Goal: Task Accomplishment & Management: Use online tool/utility

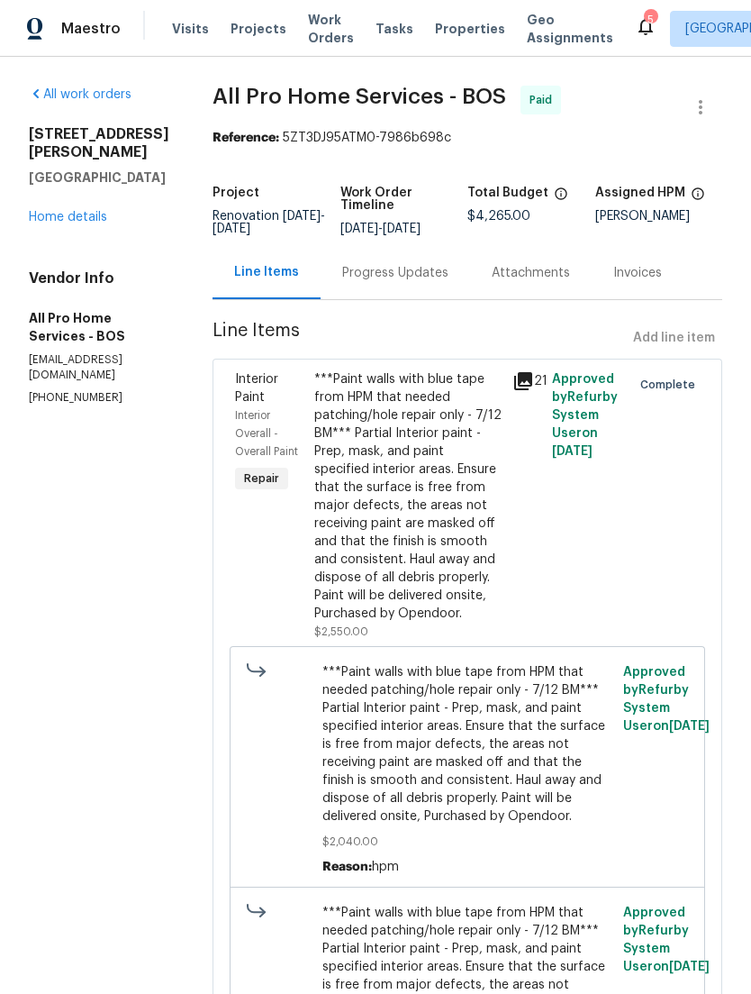
click at [463, 38] on span "Properties" at bounding box center [470, 29] width 70 height 18
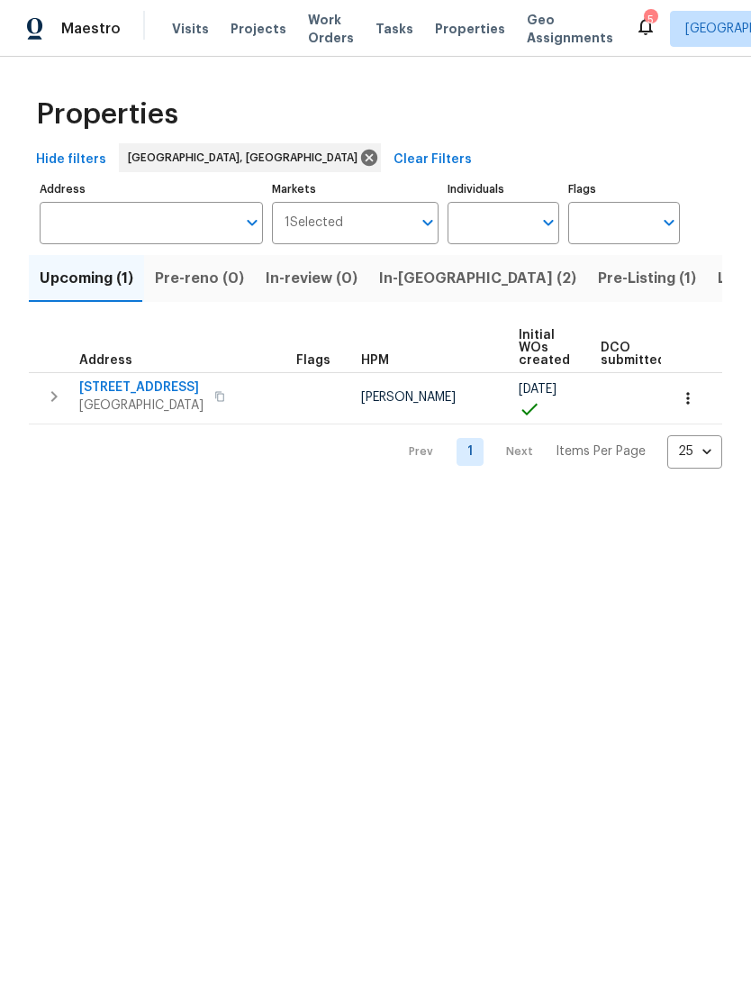
click at [424, 291] on span "In-[GEOGRAPHIC_DATA] (2)" at bounding box center [477, 278] width 197 height 25
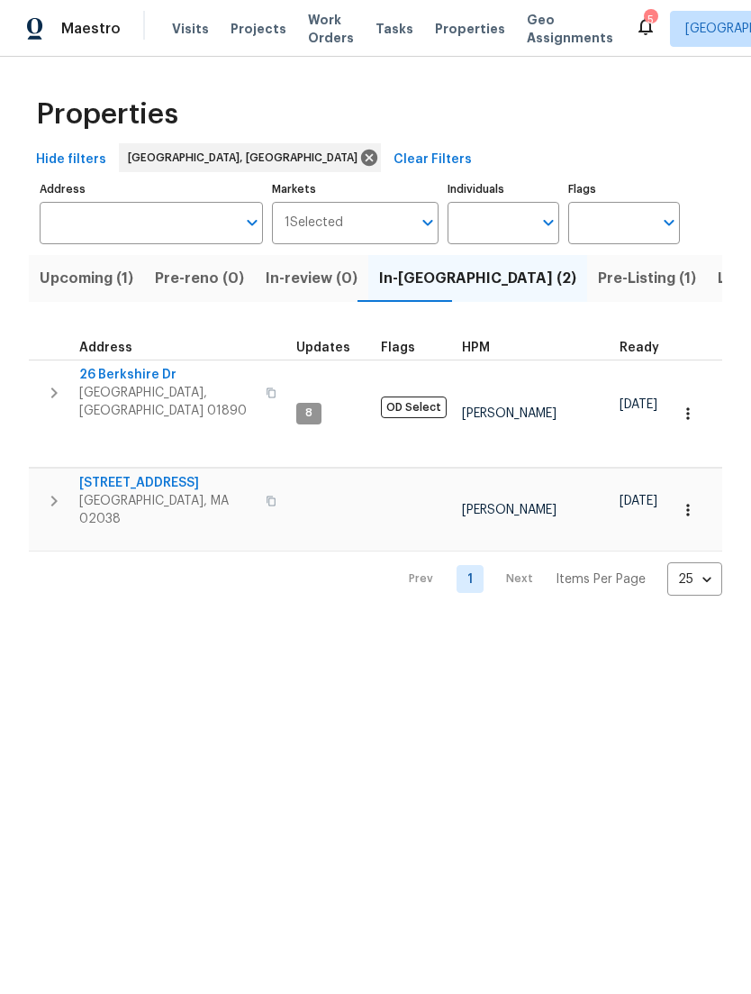
click at [111, 474] on span "[STREET_ADDRESS]" at bounding box center [167, 483] width 176 height 18
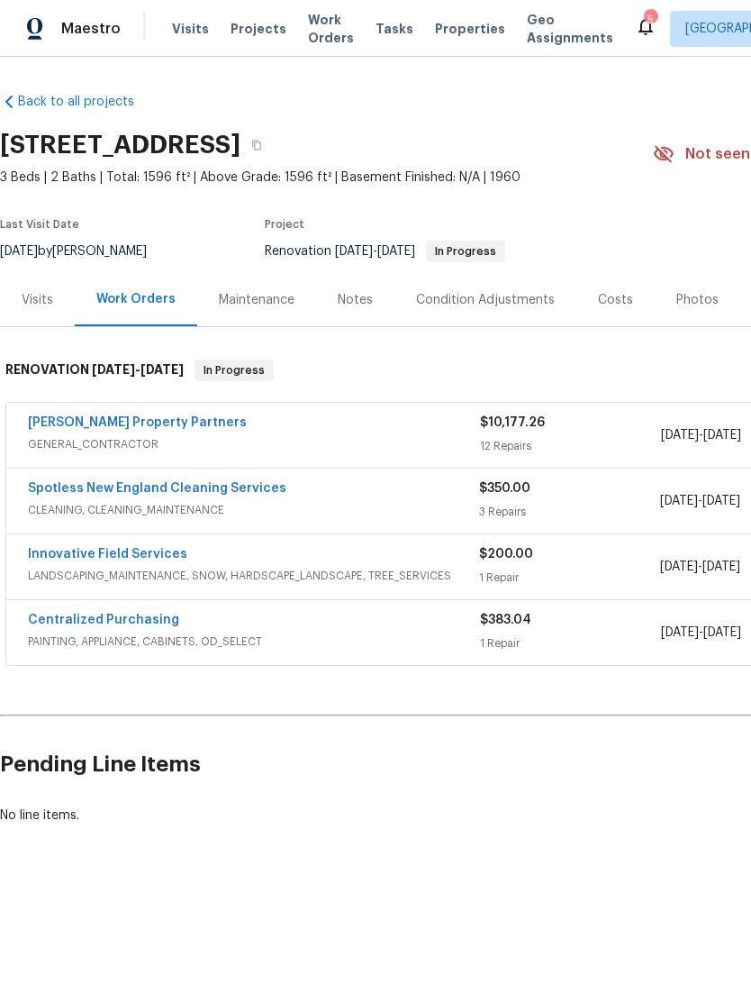
click at [76, 429] on link "[PERSON_NAME] Property Partners" at bounding box center [137, 422] width 219 height 13
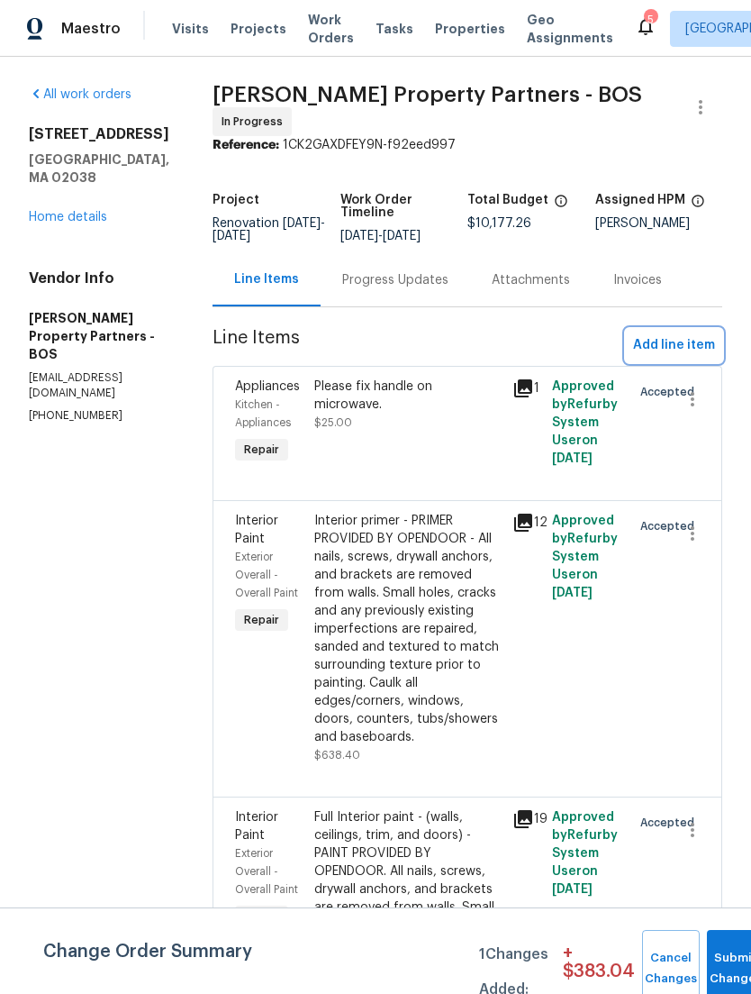
click at [703, 357] on span "Add line item" at bounding box center [674, 345] width 82 height 23
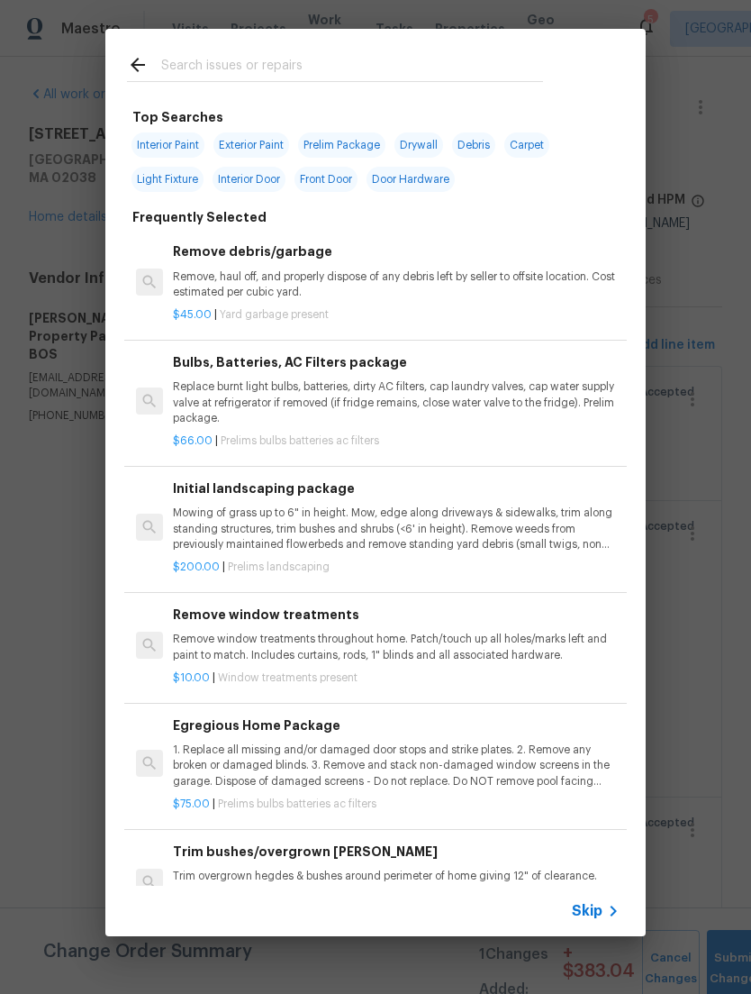
click at [500, 81] on input "text" at bounding box center [352, 67] width 382 height 27
type input "Railing"
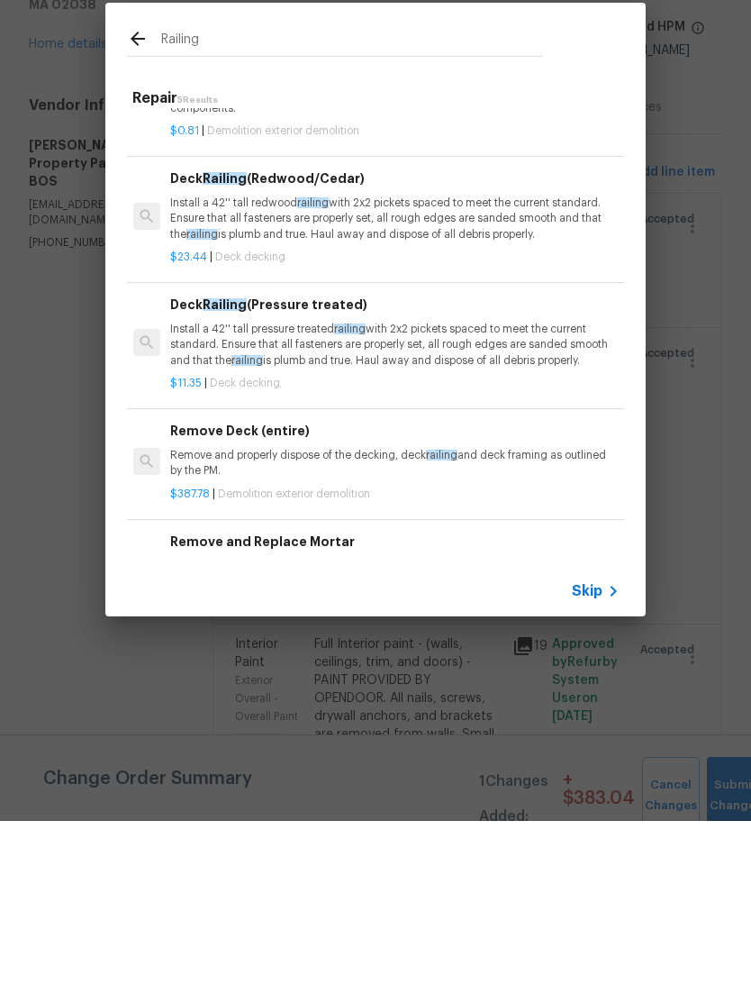
scroll to position [77, 3]
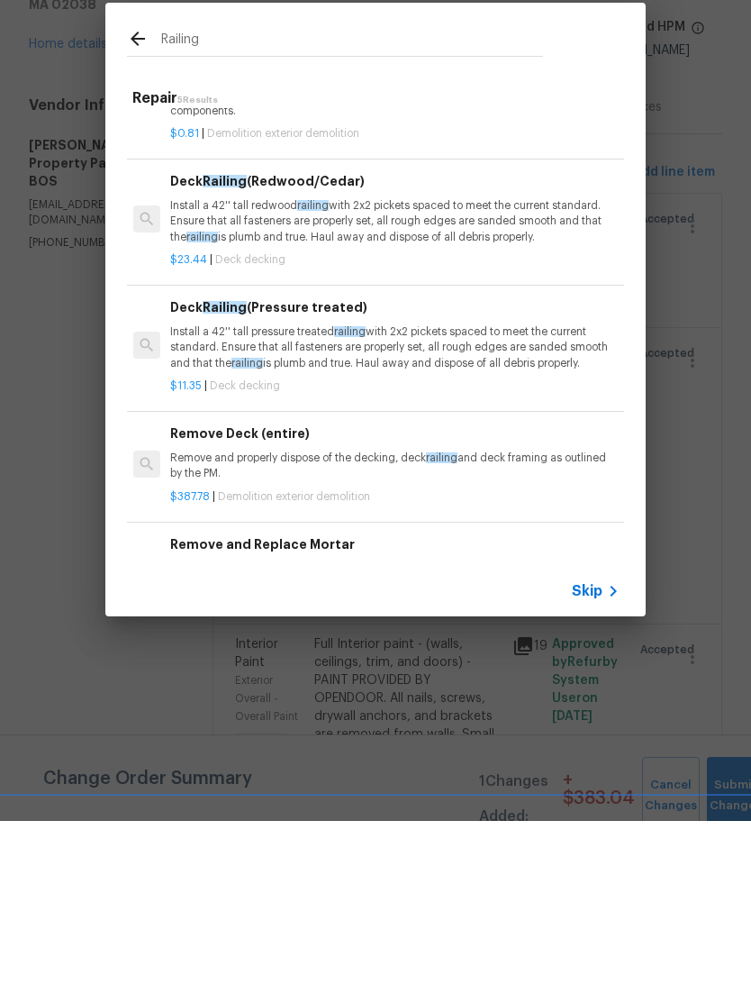
click at [193, 544] on div "$11.35 | Deck decking" at bounding box center [393, 555] width 447 height 23
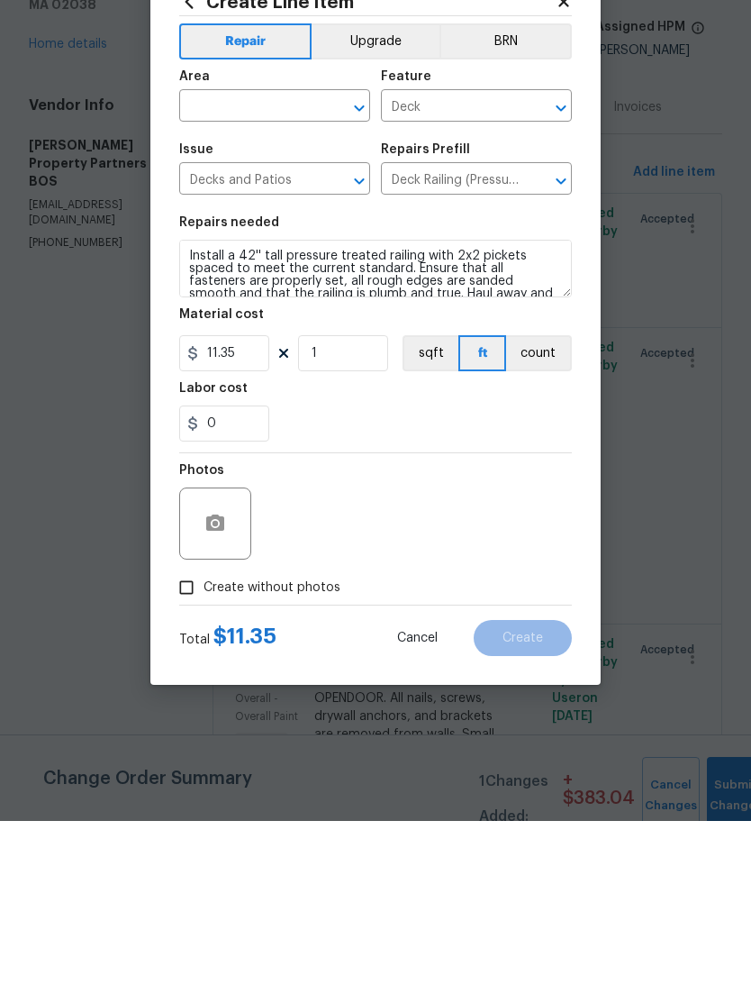
scroll to position [58, 0]
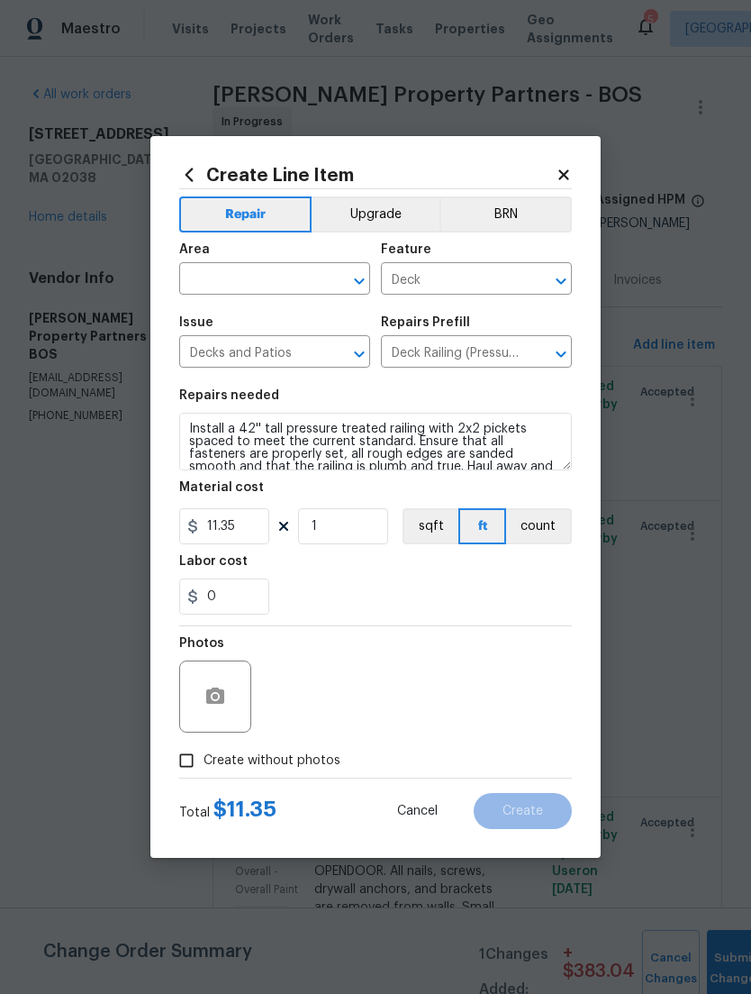
click at [183, 159] on div "Create Line Item Repair Upgrade BRN Area ​ Feature Deck ​ Issue Decks and Patio…" at bounding box center [375, 497] width 451 height 722
click at [179, 180] on icon at bounding box center [189, 175] width 20 height 20
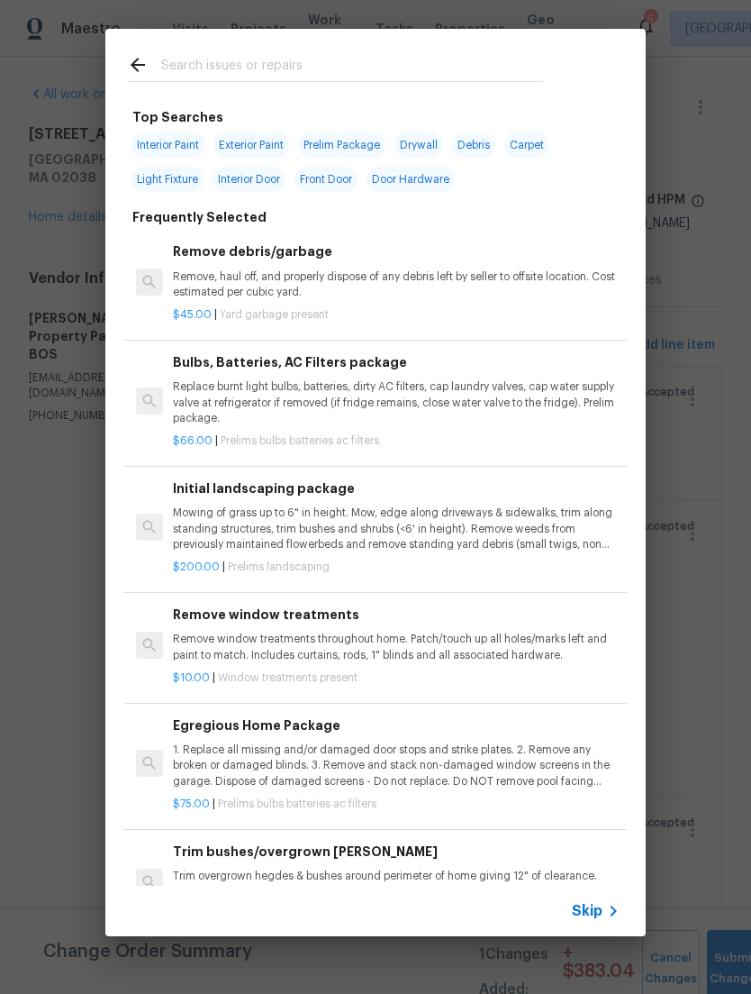
click at [205, 55] on input "text" at bounding box center [352, 67] width 382 height 27
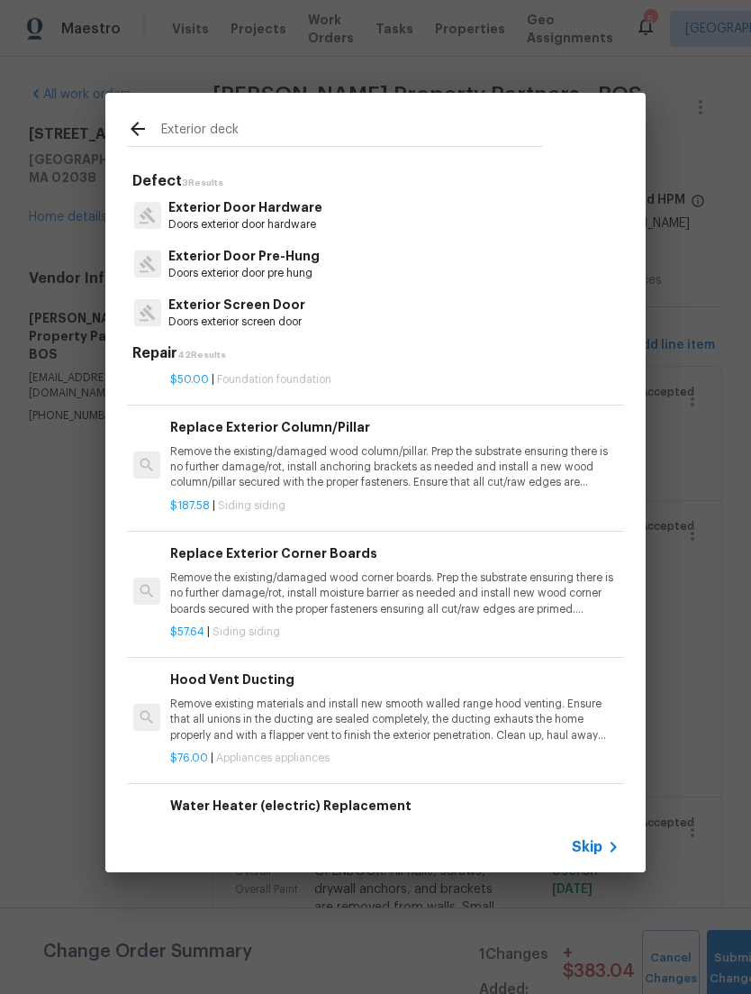
scroll to position [3930, 3]
click at [184, 133] on input "Exterior deck" at bounding box center [352, 131] width 382 height 27
click at [183, 132] on input "Exterior deck" at bounding box center [352, 131] width 382 height 27
type input "deck"
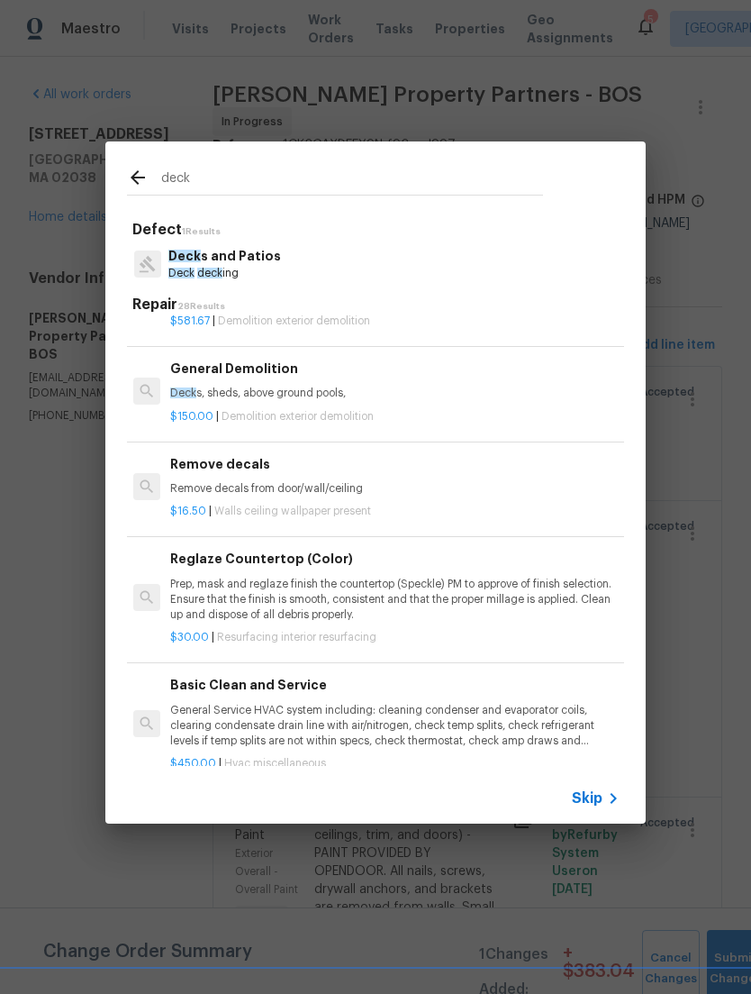
click at [190, 271] on span "Deck" at bounding box center [182, 273] width 26 height 11
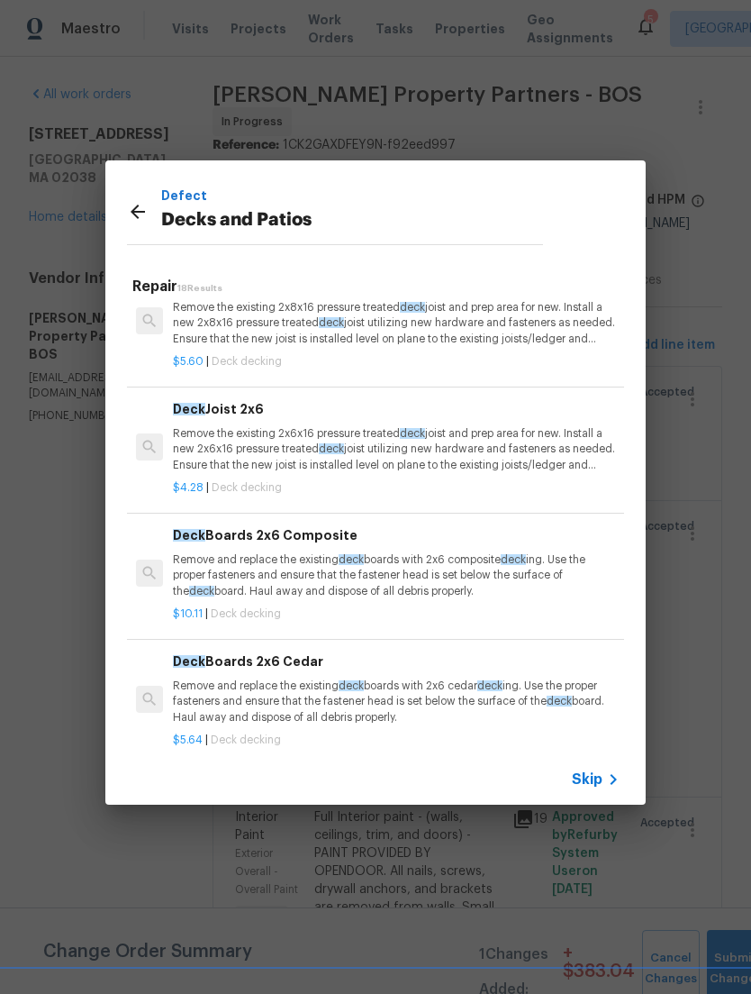
scroll to position [0, 0]
click at [195, 568] on p "Remove and replace the existing deck boards with 2x6 composite deck ing. Use th…" at bounding box center [396, 574] width 447 height 46
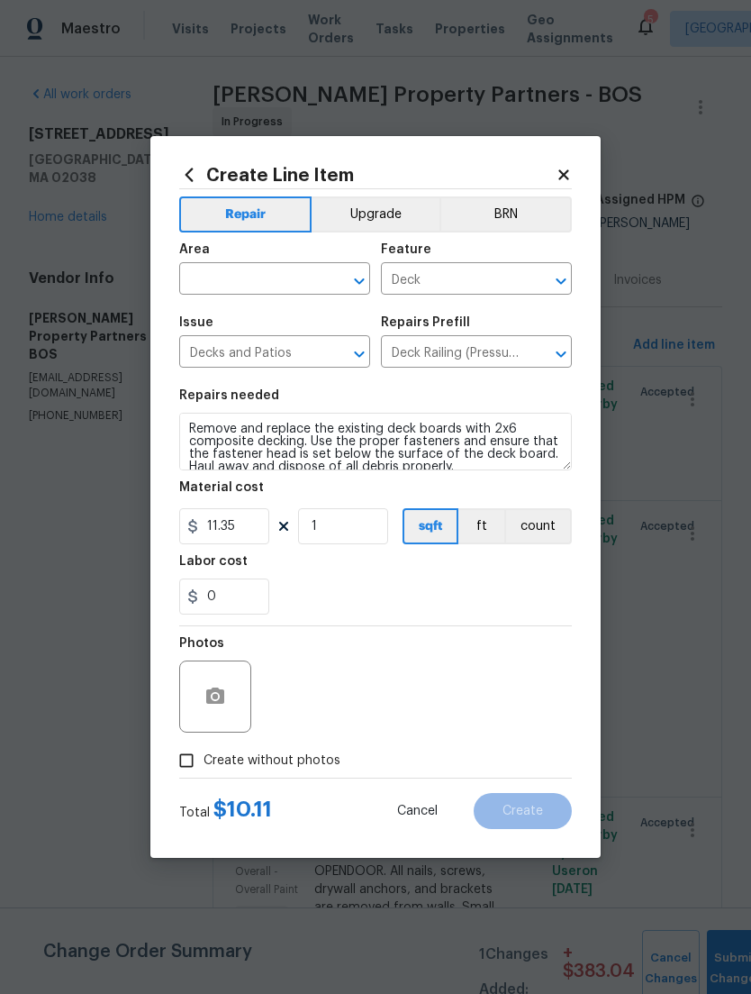
type input "Deck Boards 2x6 Composite $10.11"
type input "10.11"
click at [331, 515] on input "1" at bounding box center [343, 526] width 90 height 36
click at [472, 520] on button "ft" at bounding box center [482, 526] width 46 height 36
click at [336, 521] on input "1" at bounding box center [343, 526] width 90 height 36
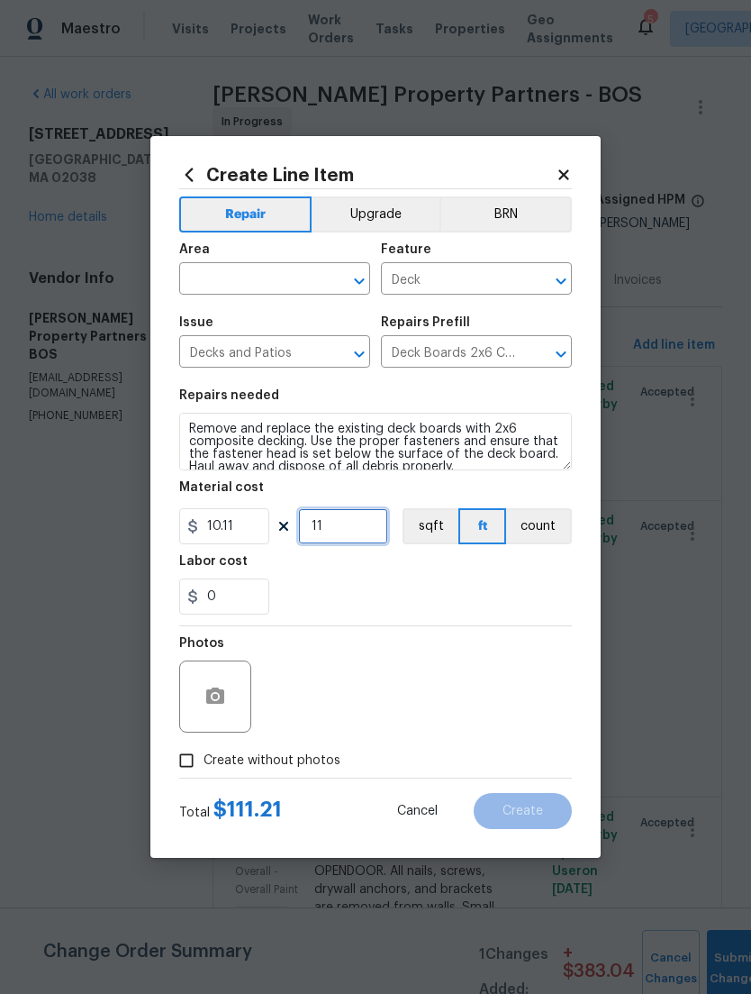
click at [343, 542] on input "11" at bounding box center [343, 526] width 90 height 36
type input "15"
click at [208, 700] on icon "button" at bounding box center [215, 696] width 18 height 16
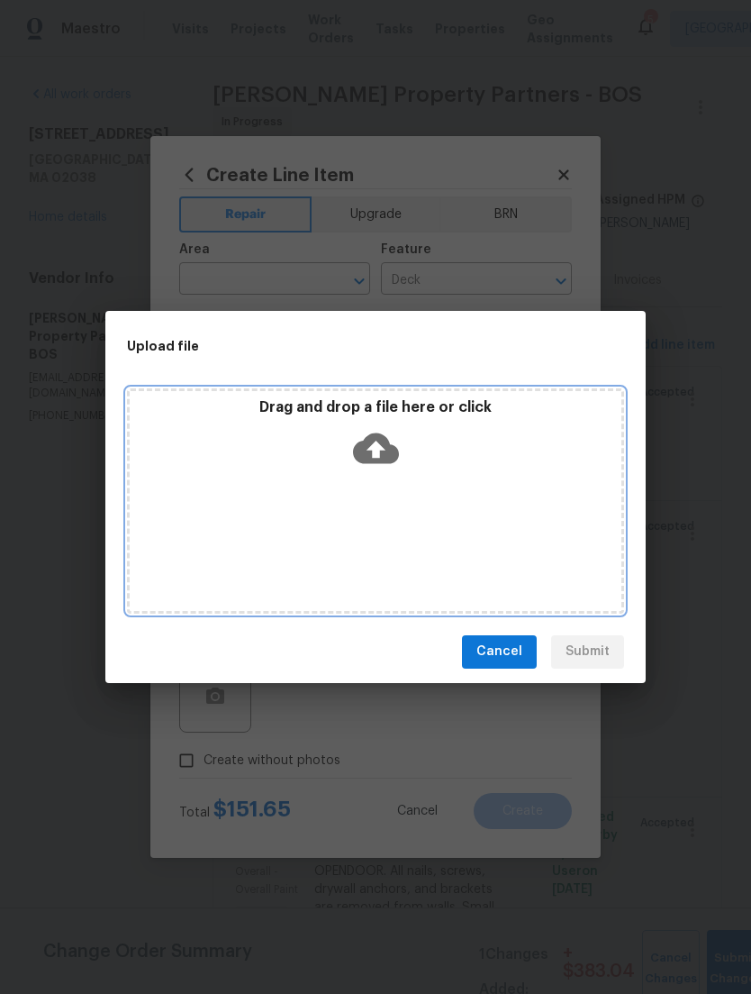
click at [216, 533] on div "Drag and drop a file here or click" at bounding box center [375, 500] width 497 height 225
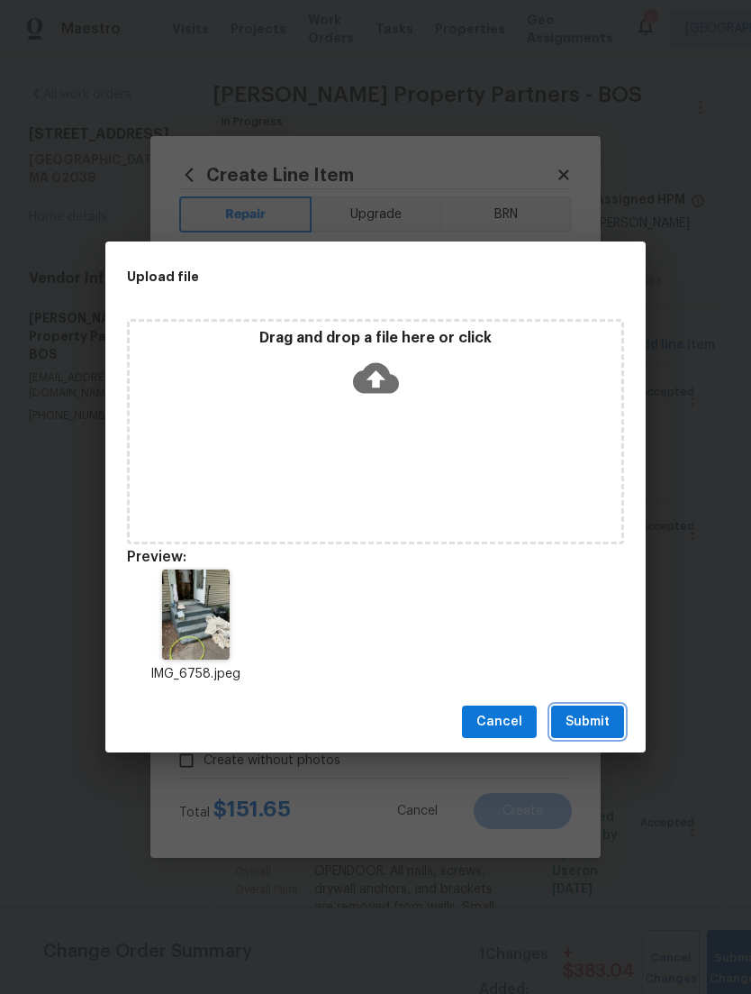
click at [600, 724] on span "Submit" at bounding box center [588, 722] width 44 height 23
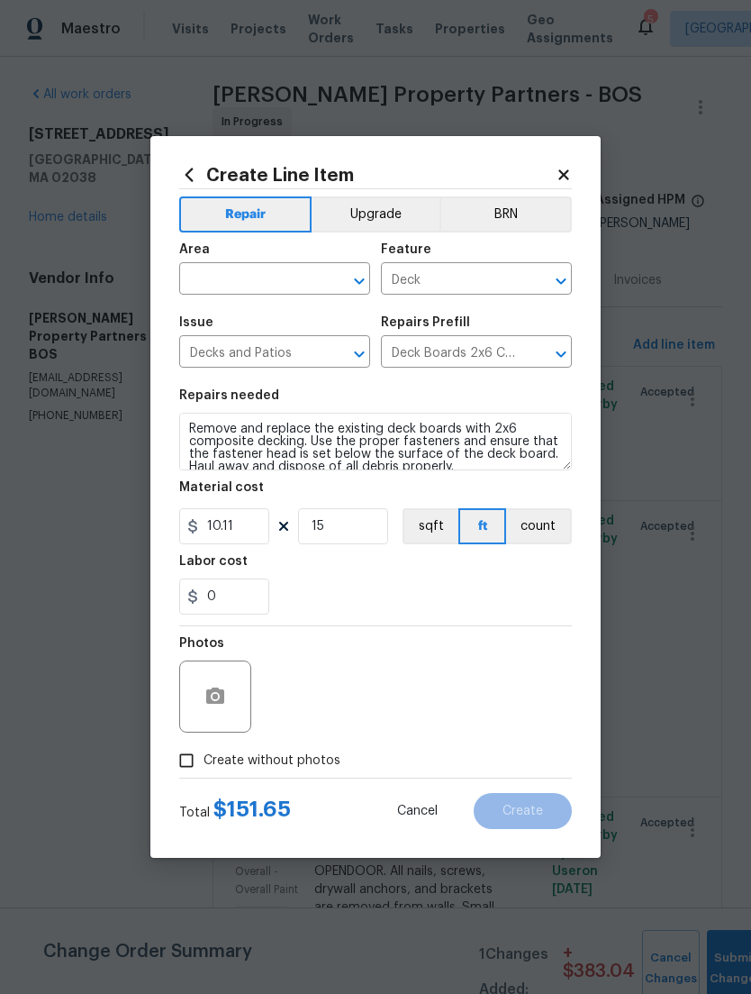
click at [202, 271] on input "text" at bounding box center [249, 281] width 141 height 28
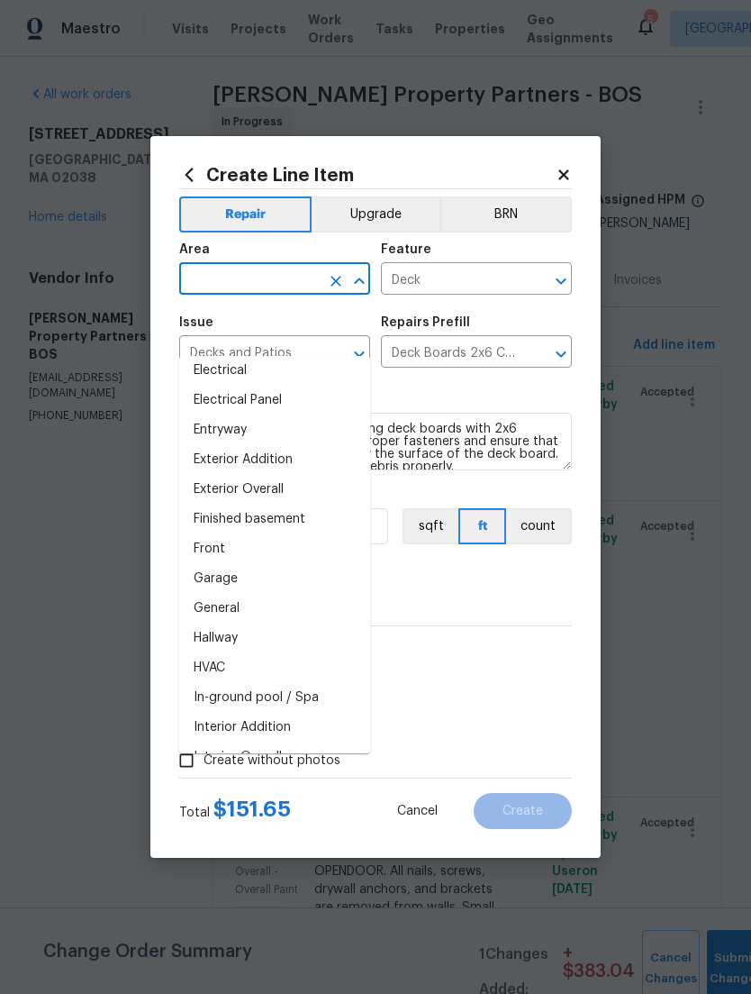
scroll to position [401, 0]
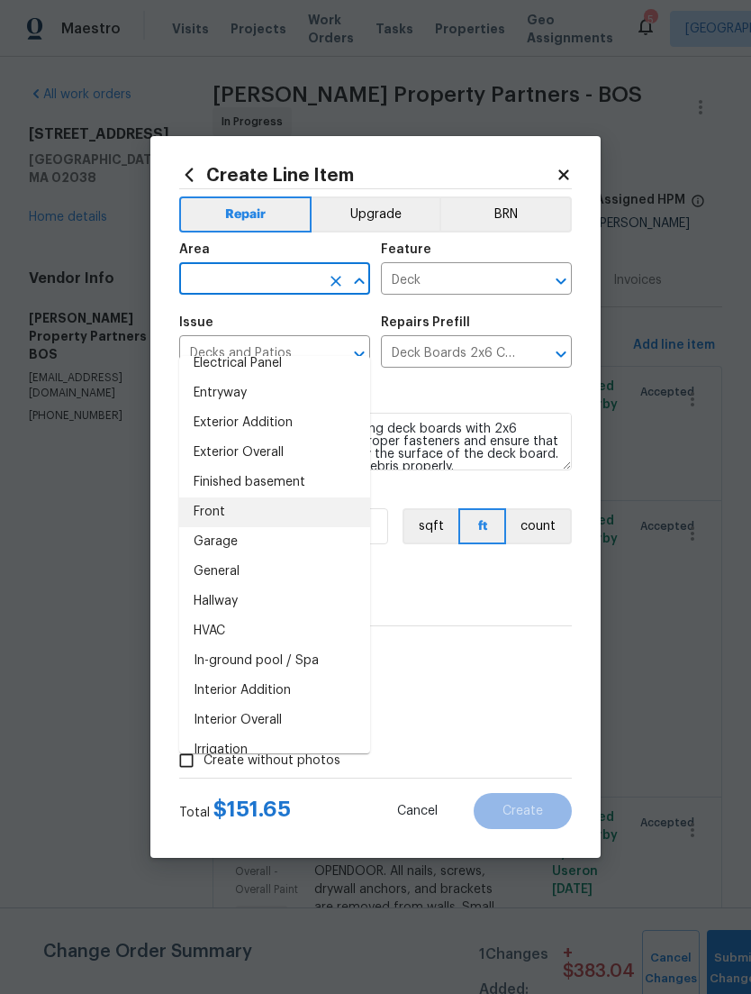
click at [206, 497] on li "Front" at bounding box center [274, 512] width 191 height 30
type input "Front"
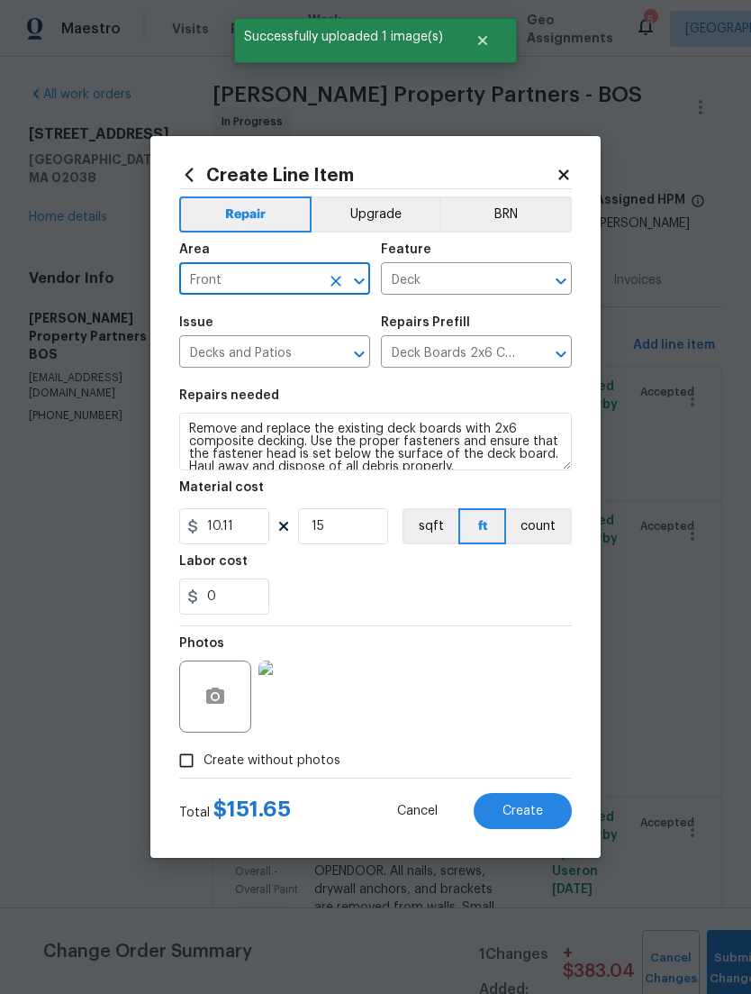
click at [539, 806] on span "Create" at bounding box center [523, 812] width 41 height 14
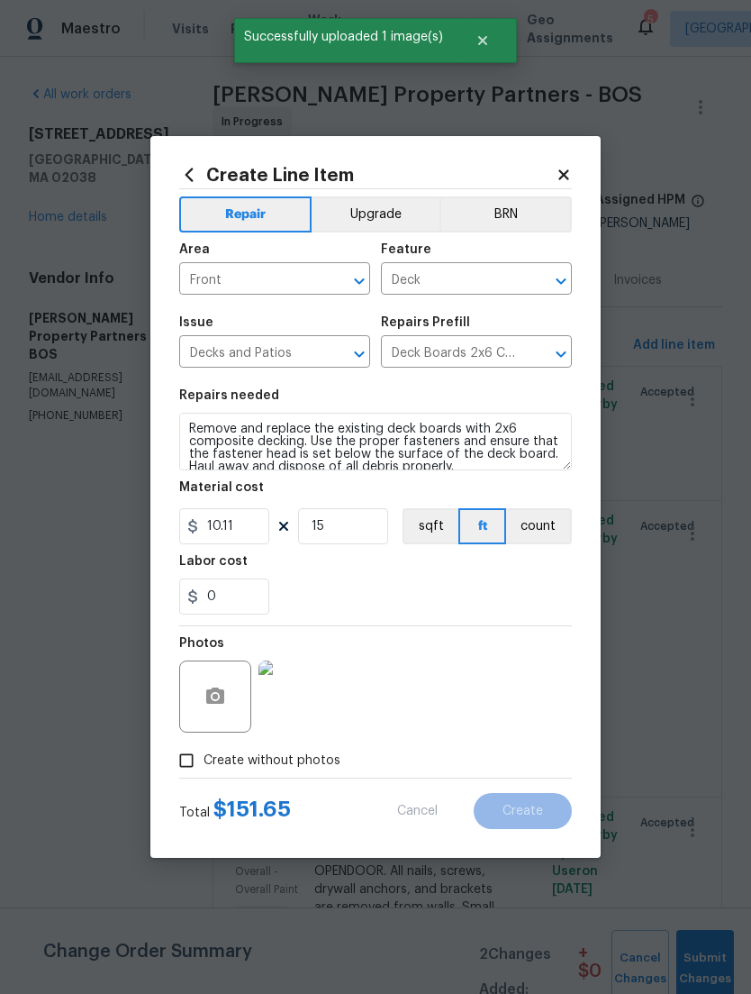
type input "0"
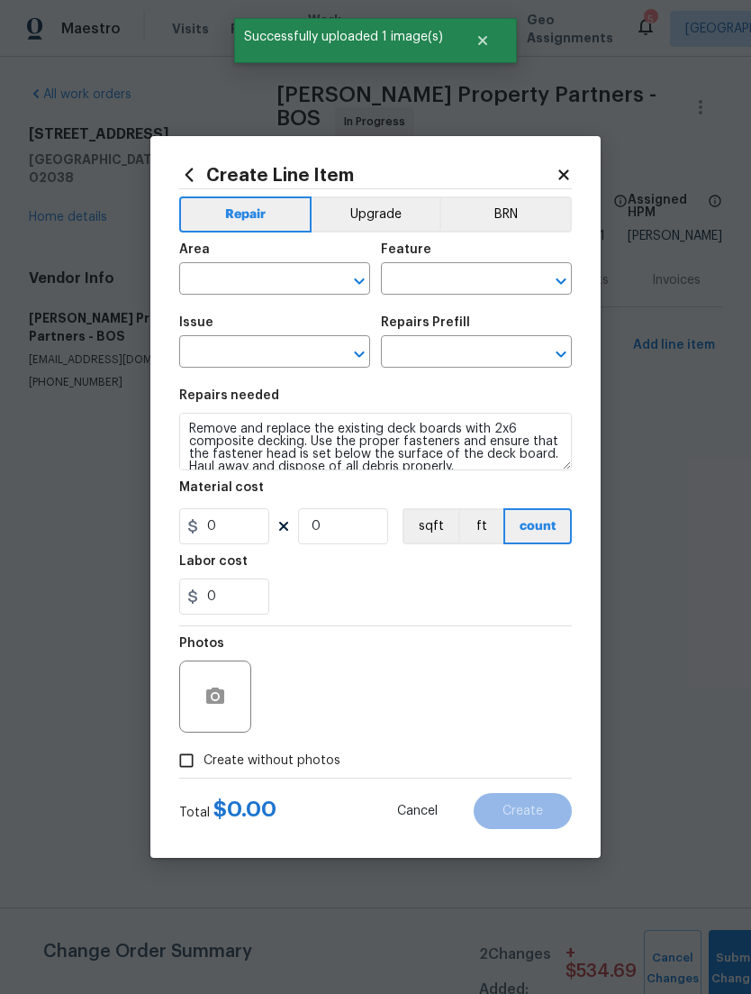
scroll to position [0, 0]
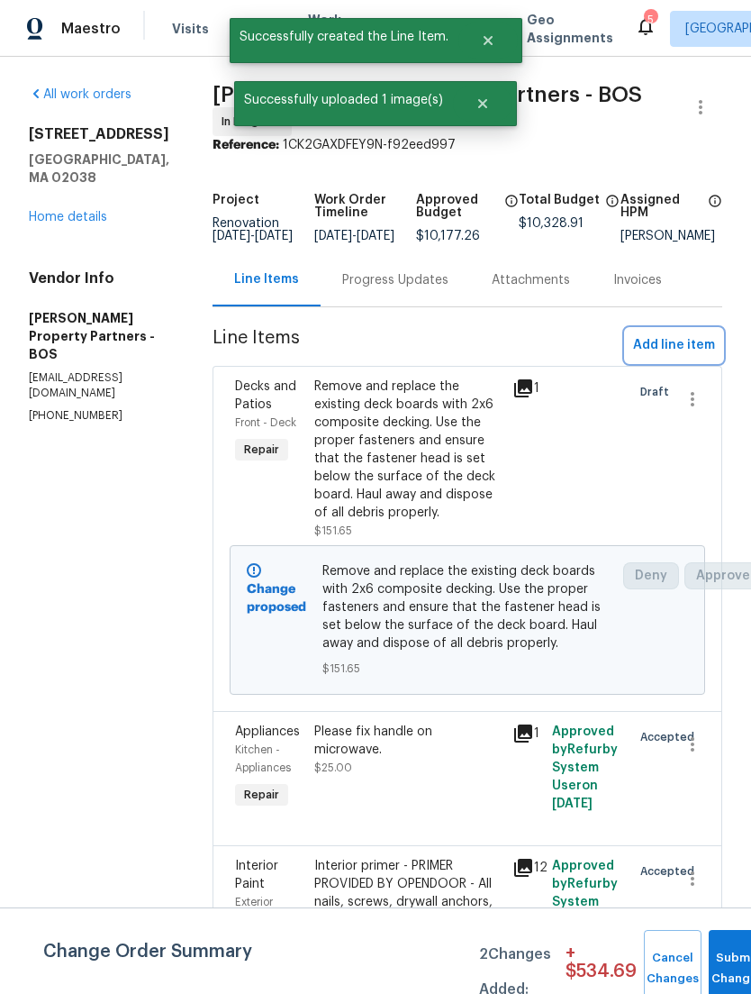
click at [692, 357] on span "Add line item" at bounding box center [674, 345] width 82 height 23
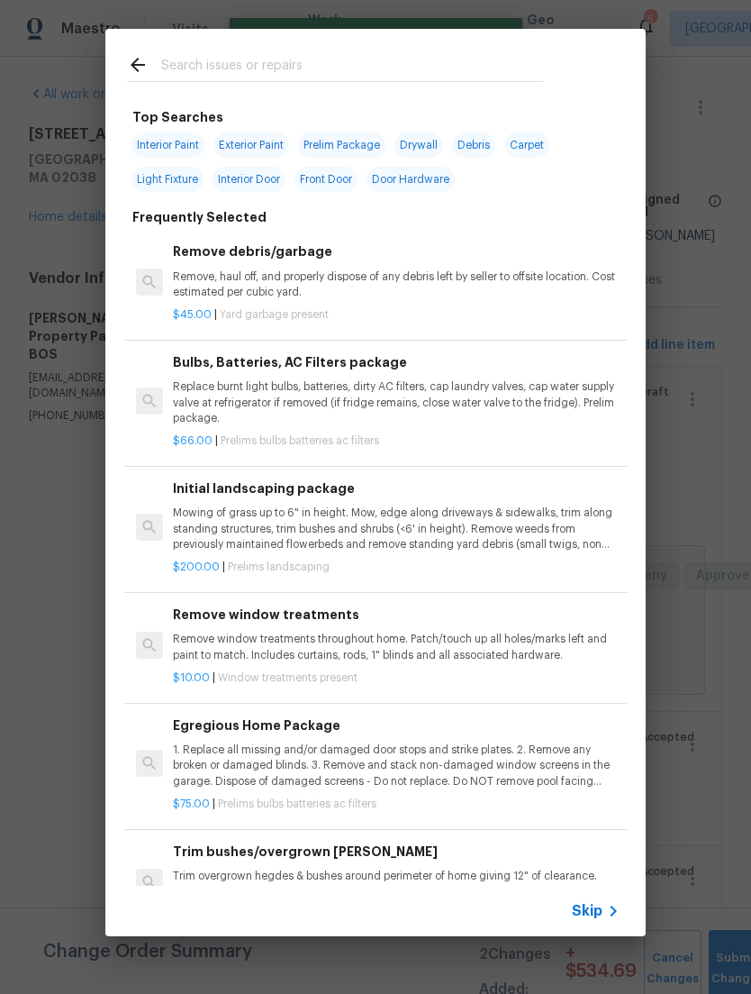
click at [244, 142] on span "Exterior Paint" at bounding box center [252, 144] width 76 height 25
type input "Exterior Paint"
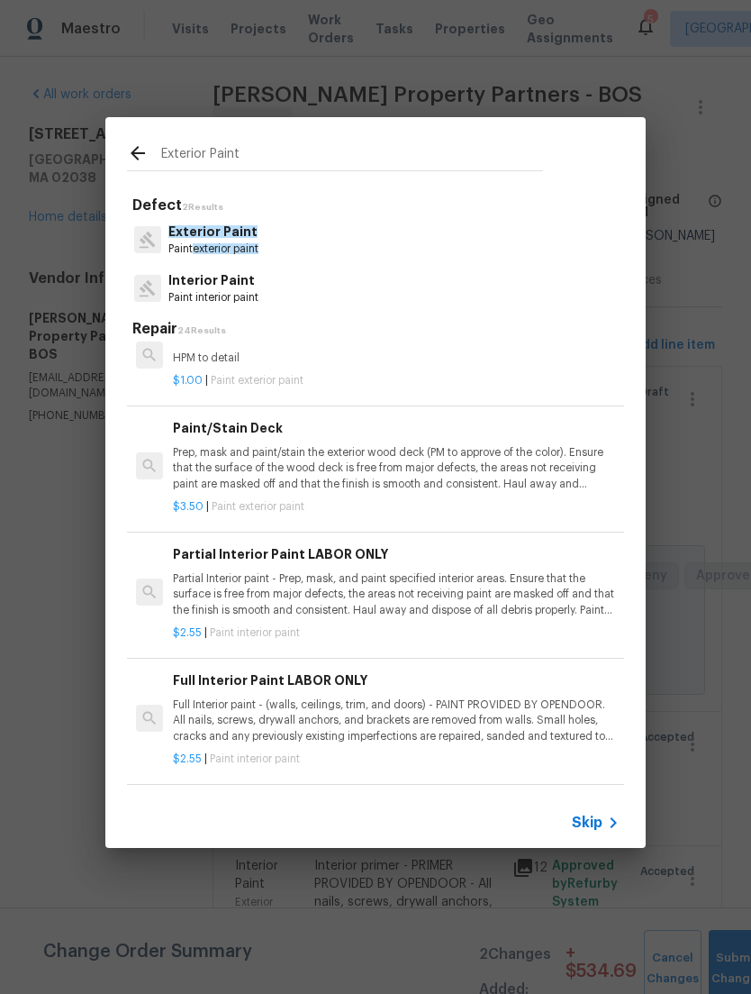
scroll to position [602, 0]
click at [537, 477] on p "Prep, mask and paint/stain the exterior wood deck (PM to approve of the color).…" at bounding box center [396, 466] width 447 height 46
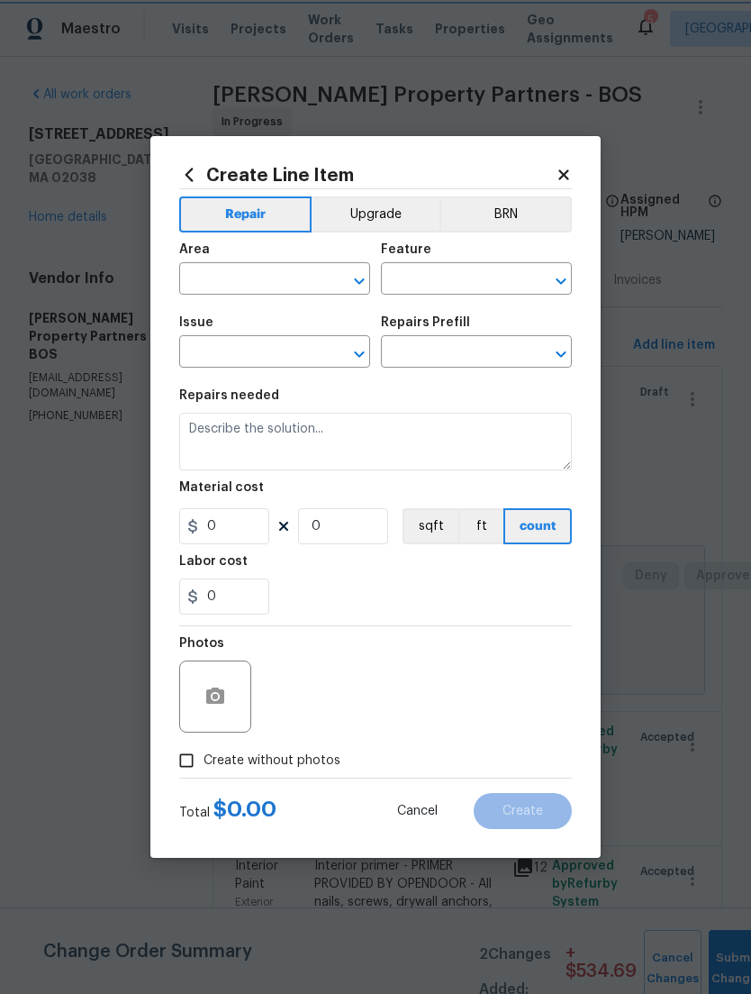
type input "Overall Paint"
type input "Exterior Paint"
type input "Paint/Stain Deck $3.50"
type textarea "Prep, mask and paint/stain the exterior wood deck (PM to approve of the color).…"
type input "3.5"
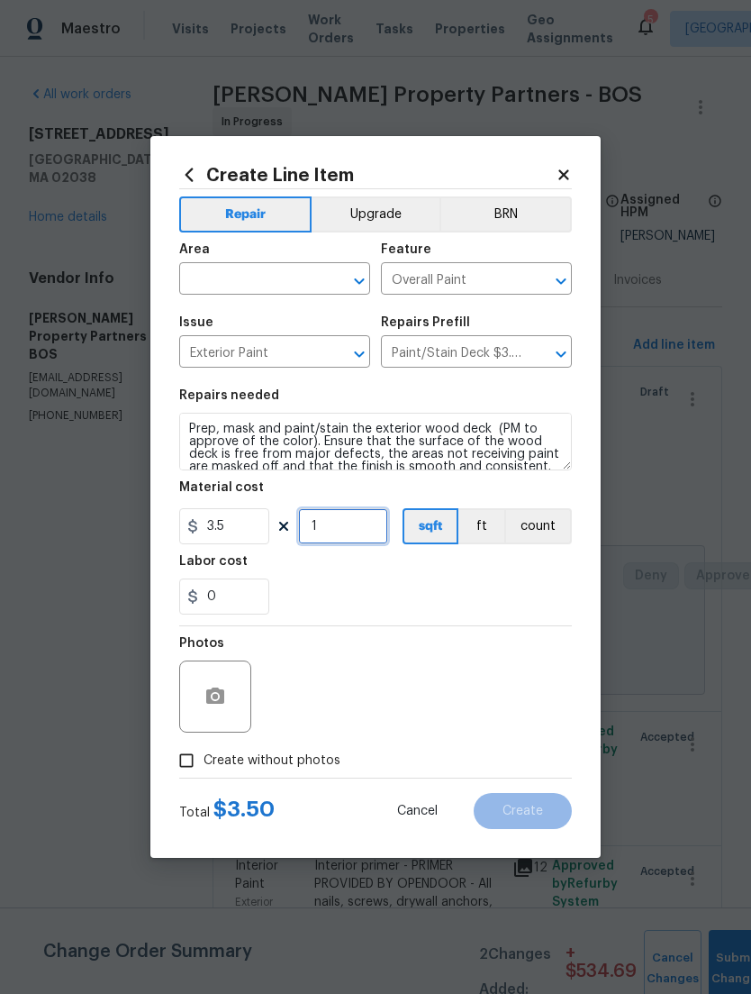
click at [337, 538] on input "1" at bounding box center [343, 526] width 90 height 36
type input "70"
click at [192, 715] on div at bounding box center [215, 696] width 72 height 72
click at [201, 705] on button "button" at bounding box center [215, 696] width 43 height 43
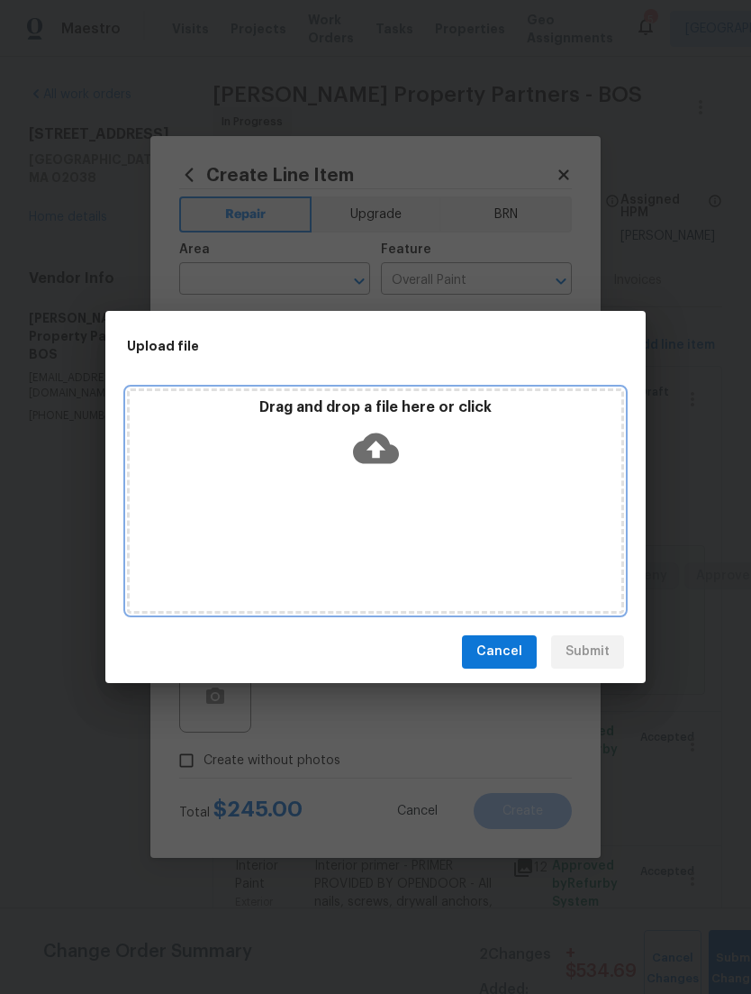
click at [490, 432] on div "Drag and drop a file here or click" at bounding box center [376, 436] width 492 height 77
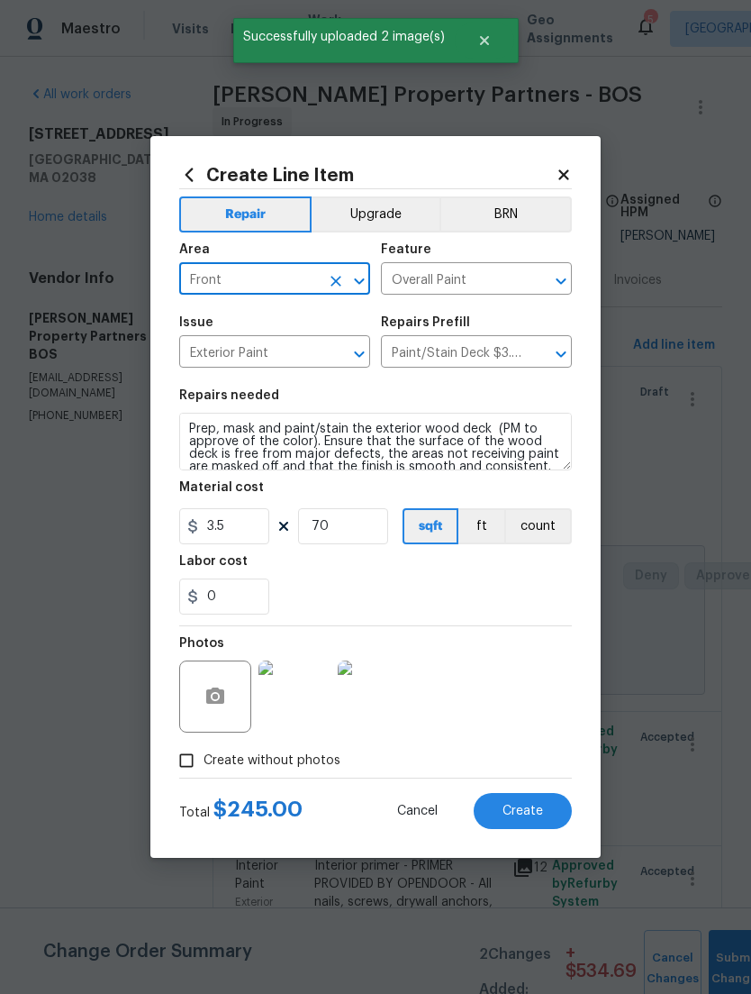
click at [536, 823] on button "Create" at bounding box center [523, 811] width 98 height 36
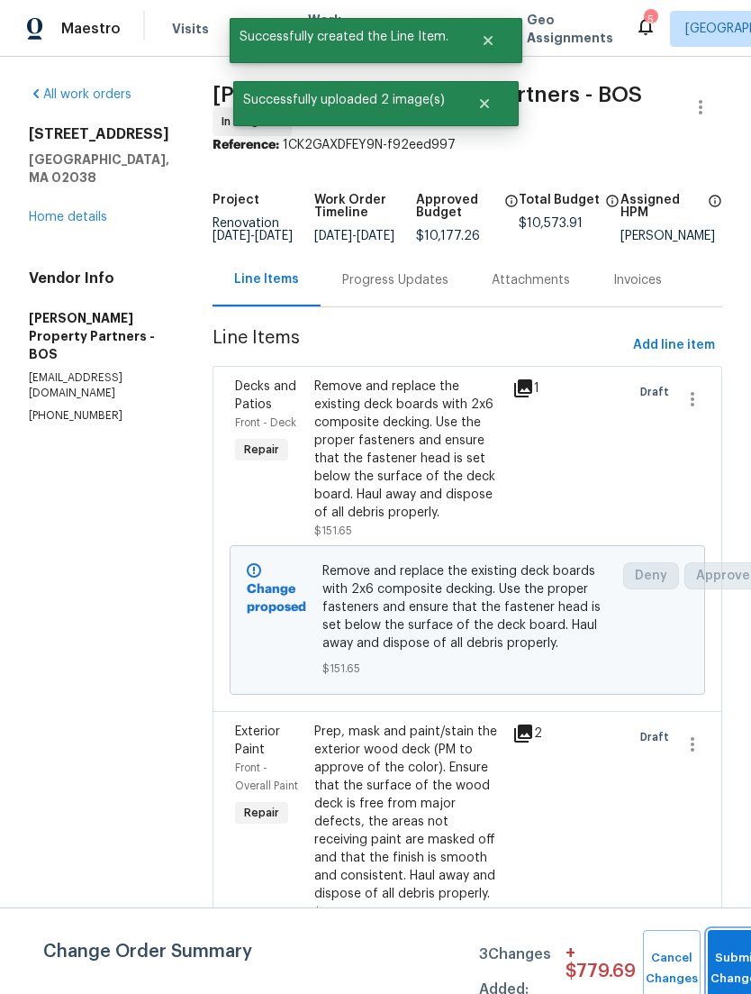
click at [731, 956] on button "Submit Changes" at bounding box center [737, 968] width 58 height 77
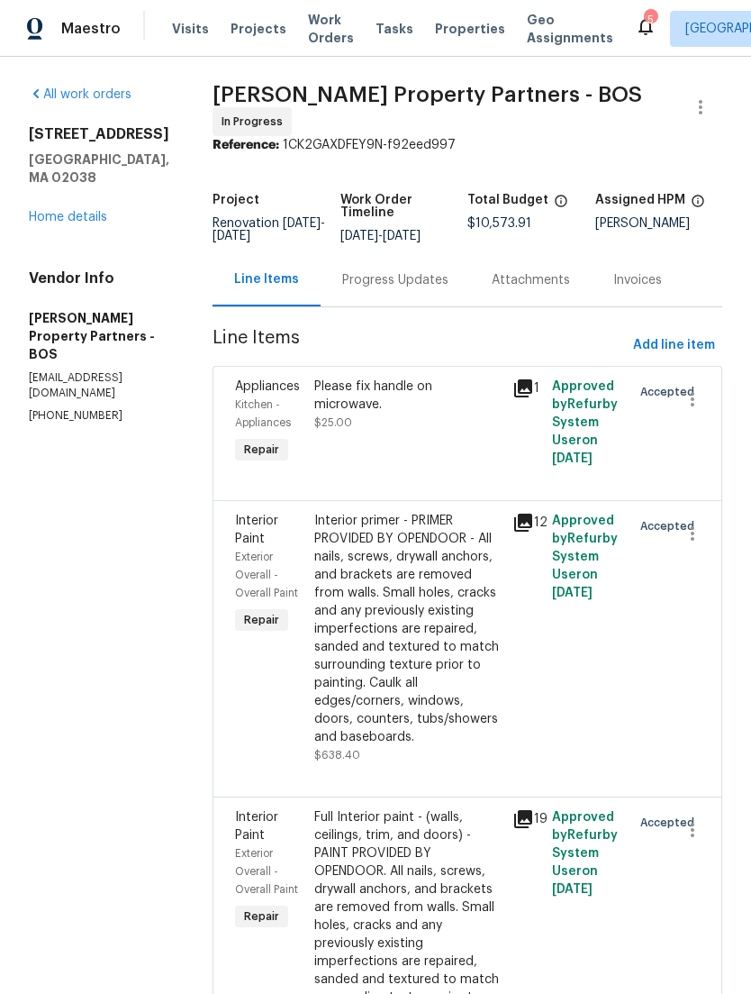
click at [49, 222] on link "Home details" at bounding box center [68, 217] width 78 height 13
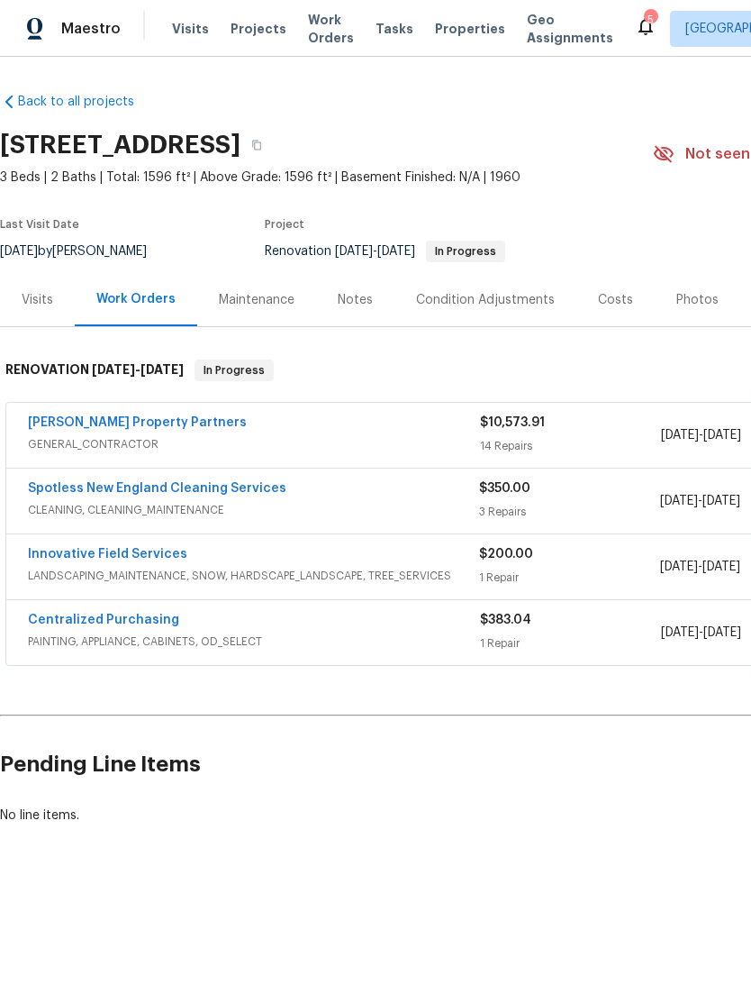
click at [81, 560] on link "Innovative Field Services" at bounding box center [107, 554] width 159 height 13
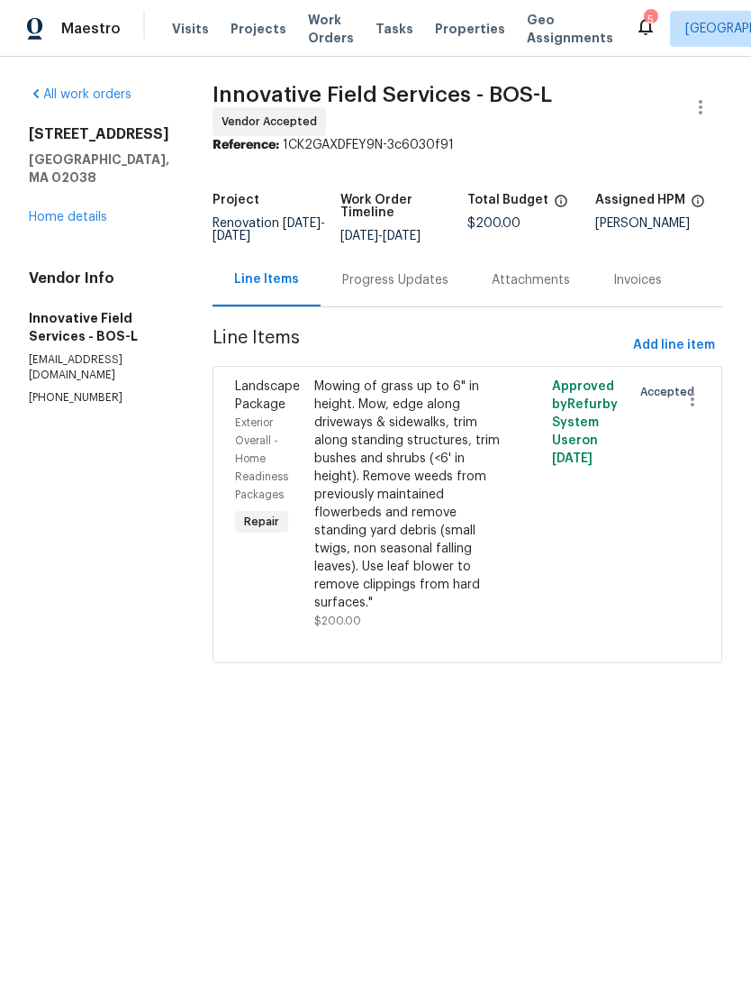
click at [660, 467] on div "Accepted" at bounding box center [646, 503] width 40 height 263
click at [686, 410] on icon "button" at bounding box center [693, 399] width 22 height 22
click at [623, 498] on div at bounding box center [375, 497] width 751 height 994
click at [414, 551] on div "Mowing of grass up to 6" in height. Mow, edge along driveways & sidewalks, trim…" at bounding box center [407, 495] width 187 height 234
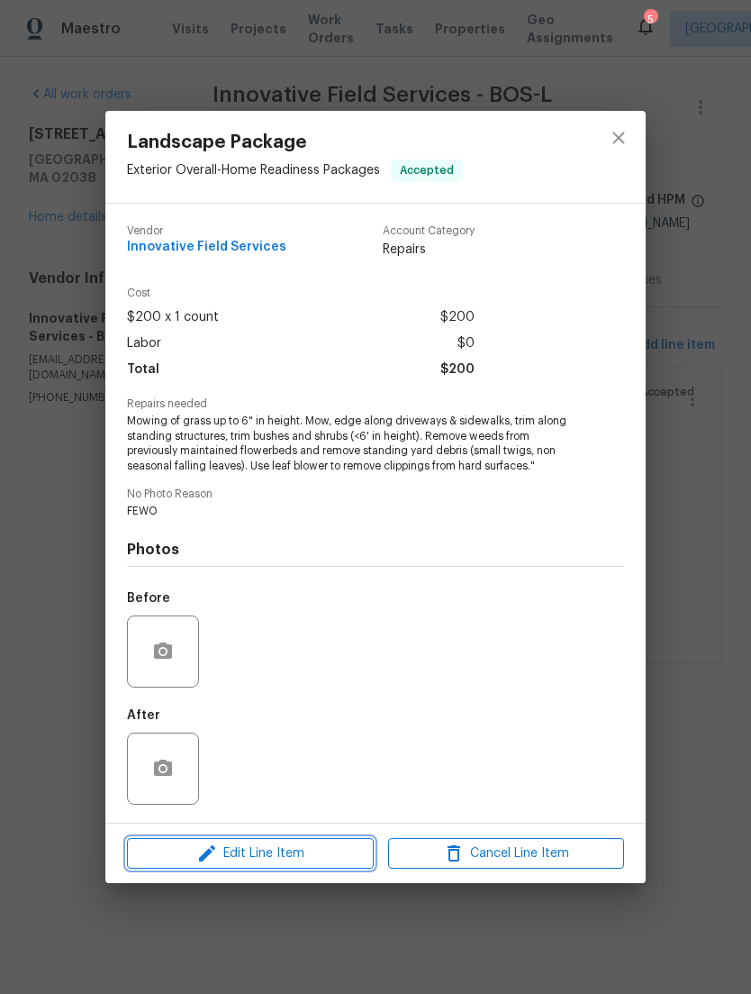
click at [330, 859] on span "Edit Line Item" at bounding box center [250, 854] width 236 height 23
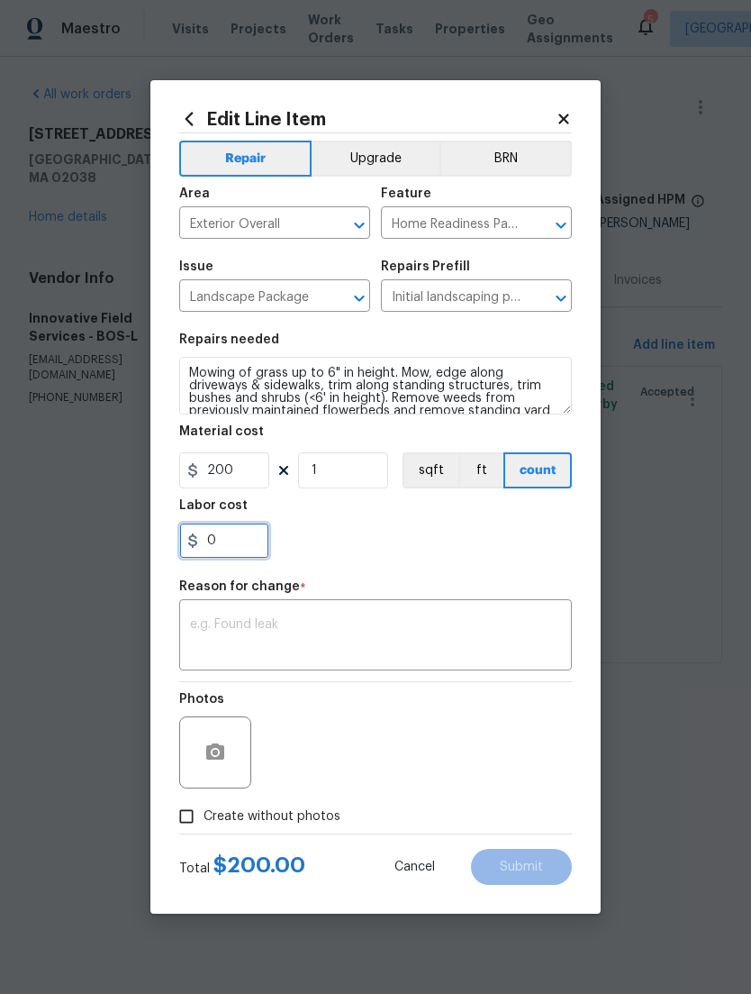
click at [211, 536] on input "0" at bounding box center [224, 541] width 90 height 36
type input "920"
click at [500, 637] on textarea at bounding box center [375, 637] width 371 height 38
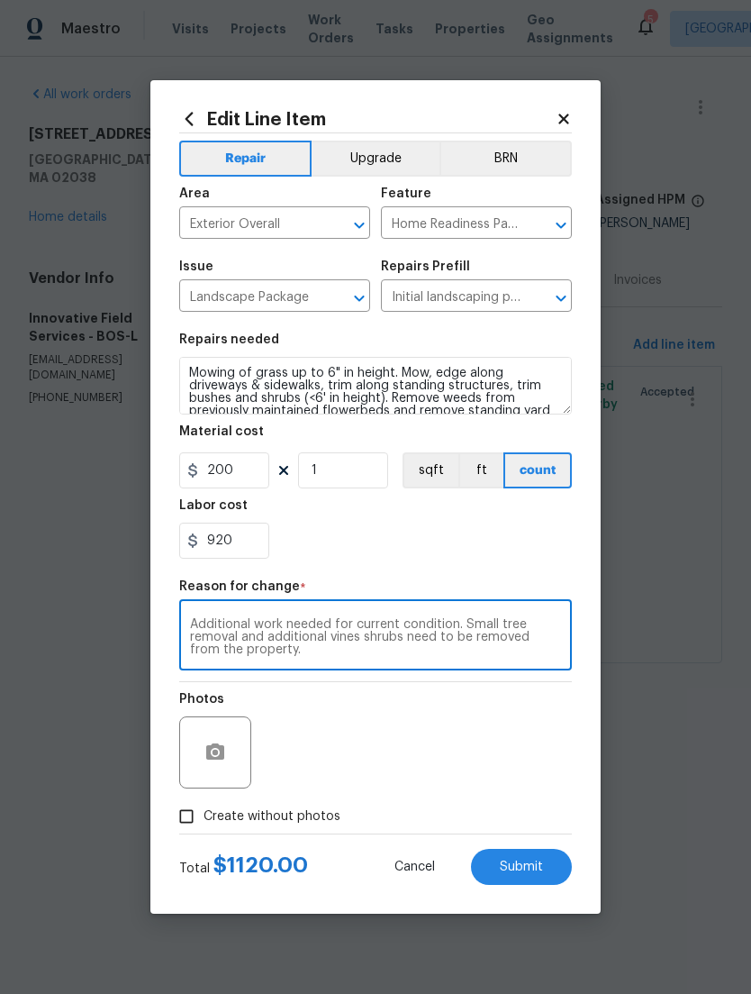
type textarea "Additional work needed for current condition. Small tree removal and additional…"
click at [500, 770] on div "Photos" at bounding box center [375, 740] width 393 height 117
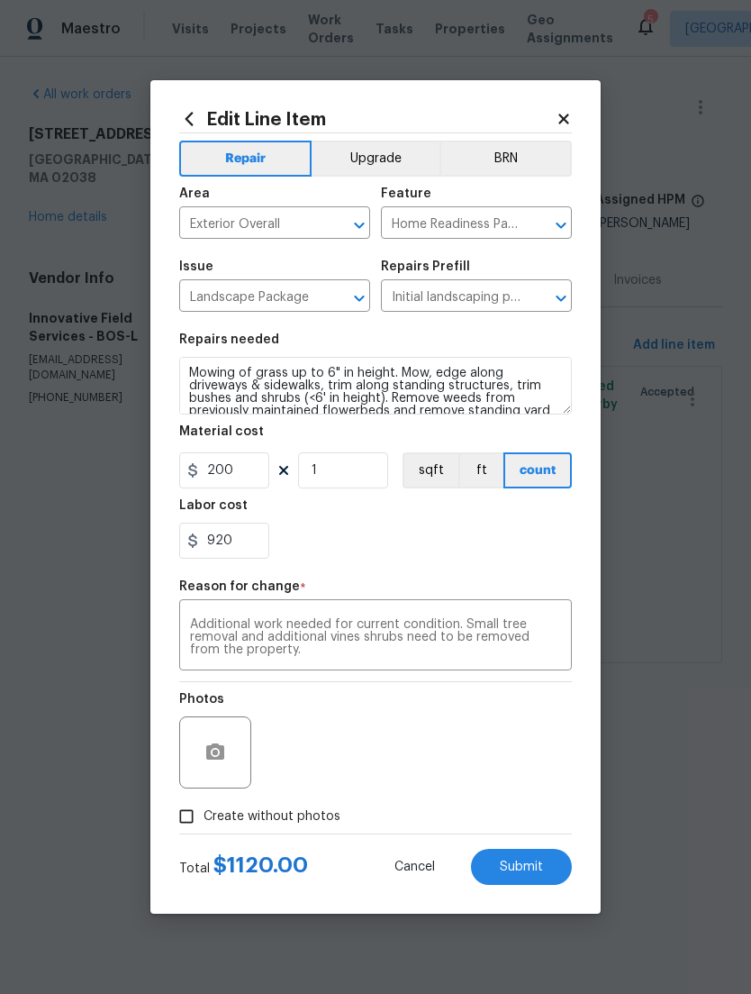
click at [218, 786] on div at bounding box center [215, 752] width 72 height 72
click at [207, 752] on icon "button" at bounding box center [215, 751] width 18 height 16
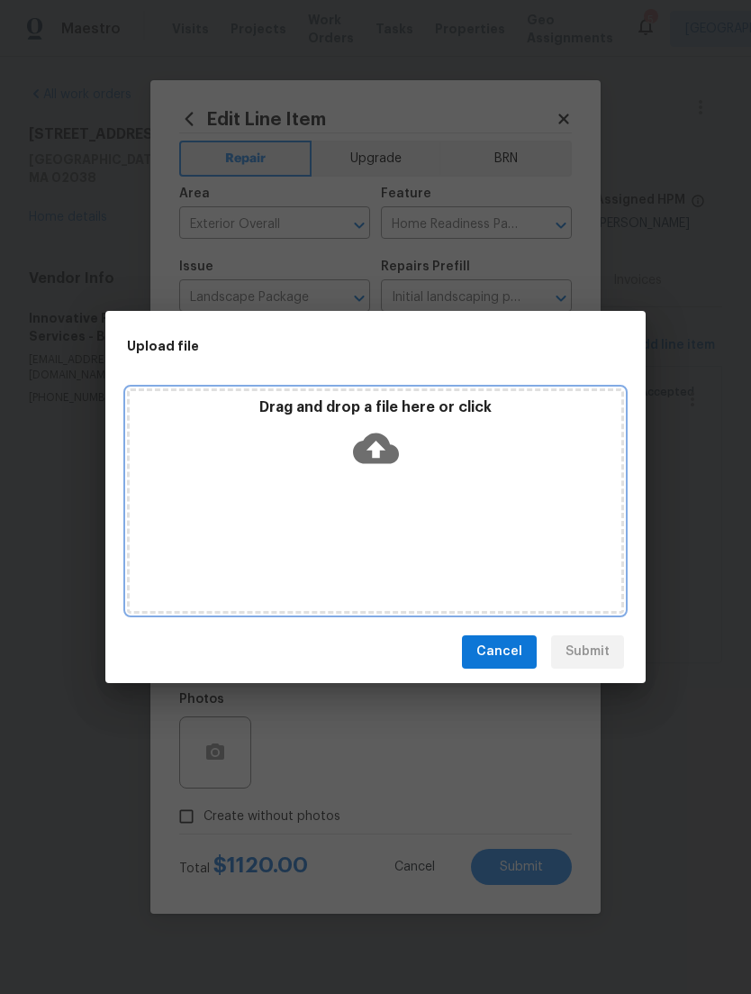
click at [258, 501] on div "Drag and drop a file here or click" at bounding box center [375, 500] width 497 height 225
